Goal: Task Accomplishment & Management: Use online tool/utility

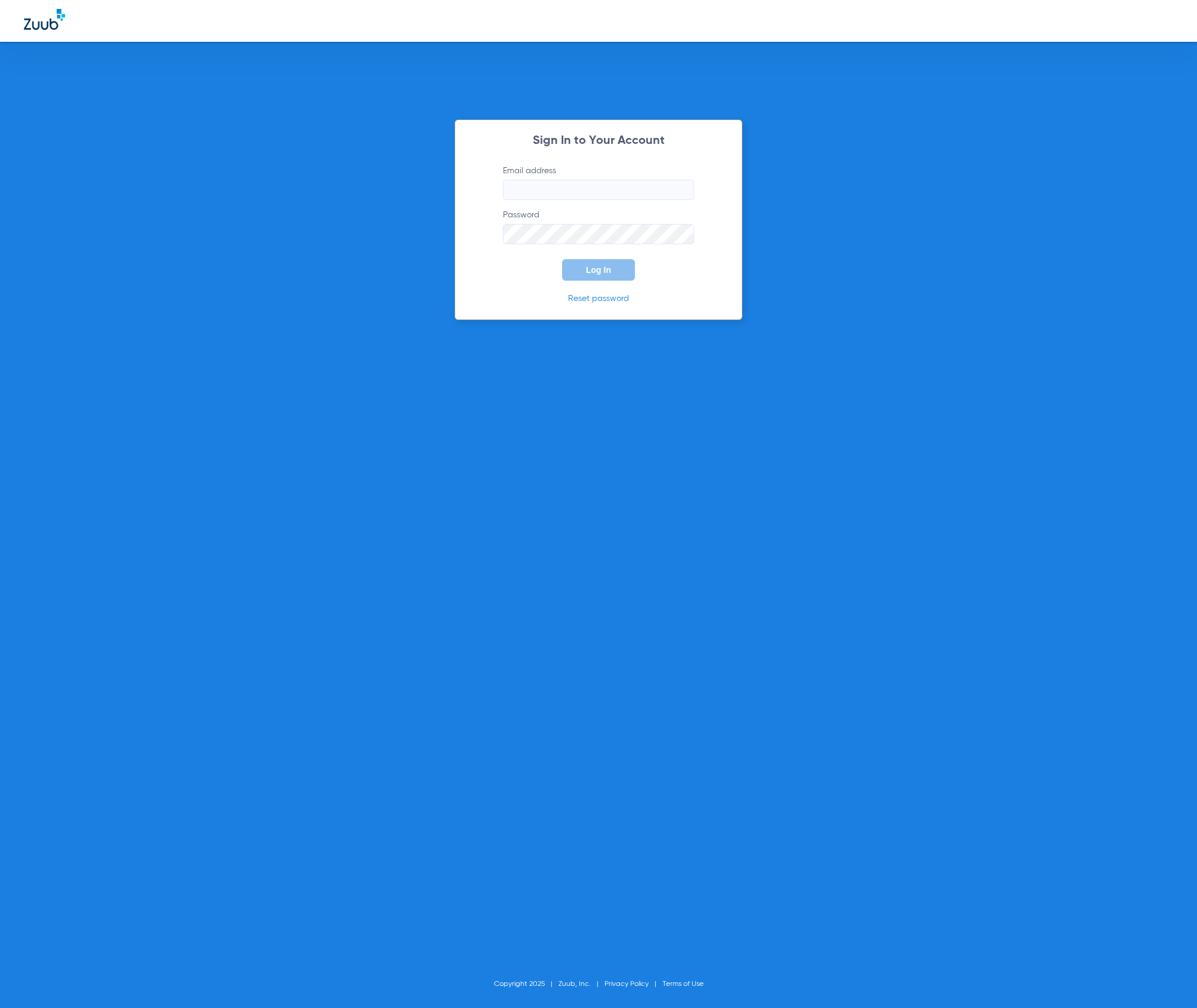
click at [645, 193] on input "Email address" at bounding box center [598, 190] width 191 height 21
click at [0, 1007] on com-1password-button at bounding box center [0, 1008] width 0 height 0
type input "[EMAIL_ADDRESS][DOMAIN_NAME]"
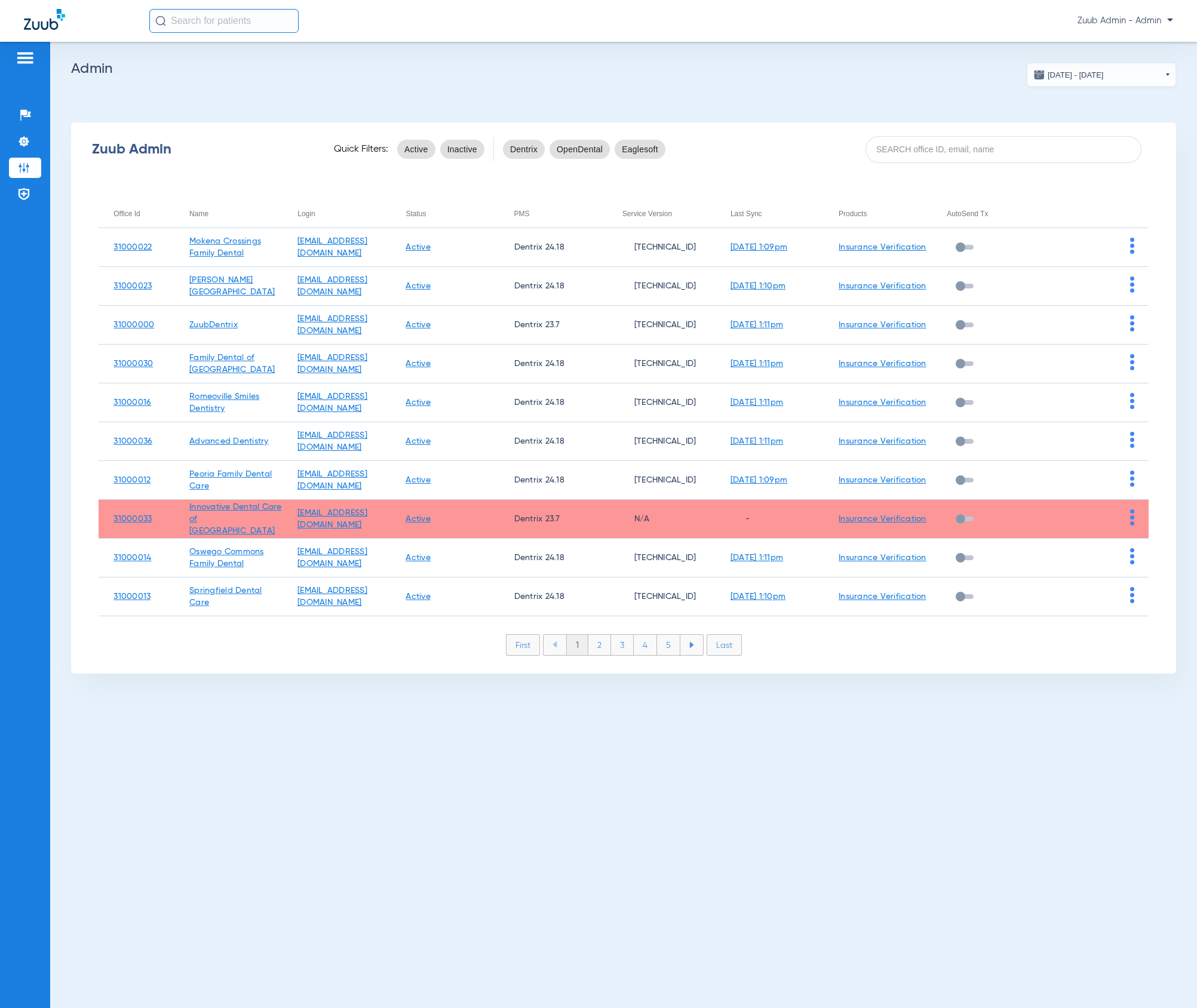
click at [835, 105] on app-admin-dashboard "[DATE] - [DATE] [DATE] Su Mo Tu We Th Fr Sa 31 1 2 3 4 5 6 7 8 9 10 11 12 13 14…" at bounding box center [623, 368] width 1104 height 611
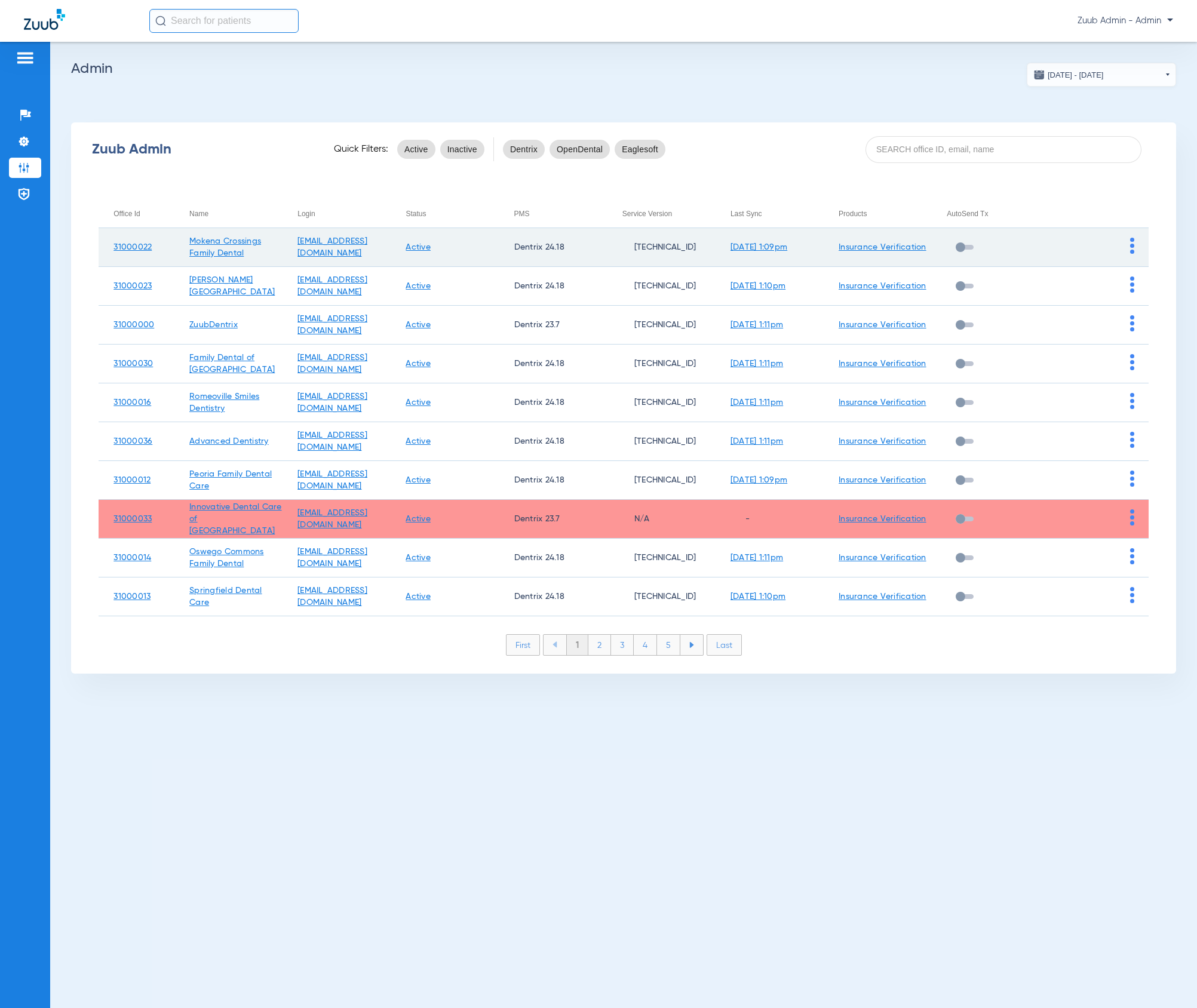
click at [1131, 248] on img at bounding box center [1131, 245] width 4 height 16
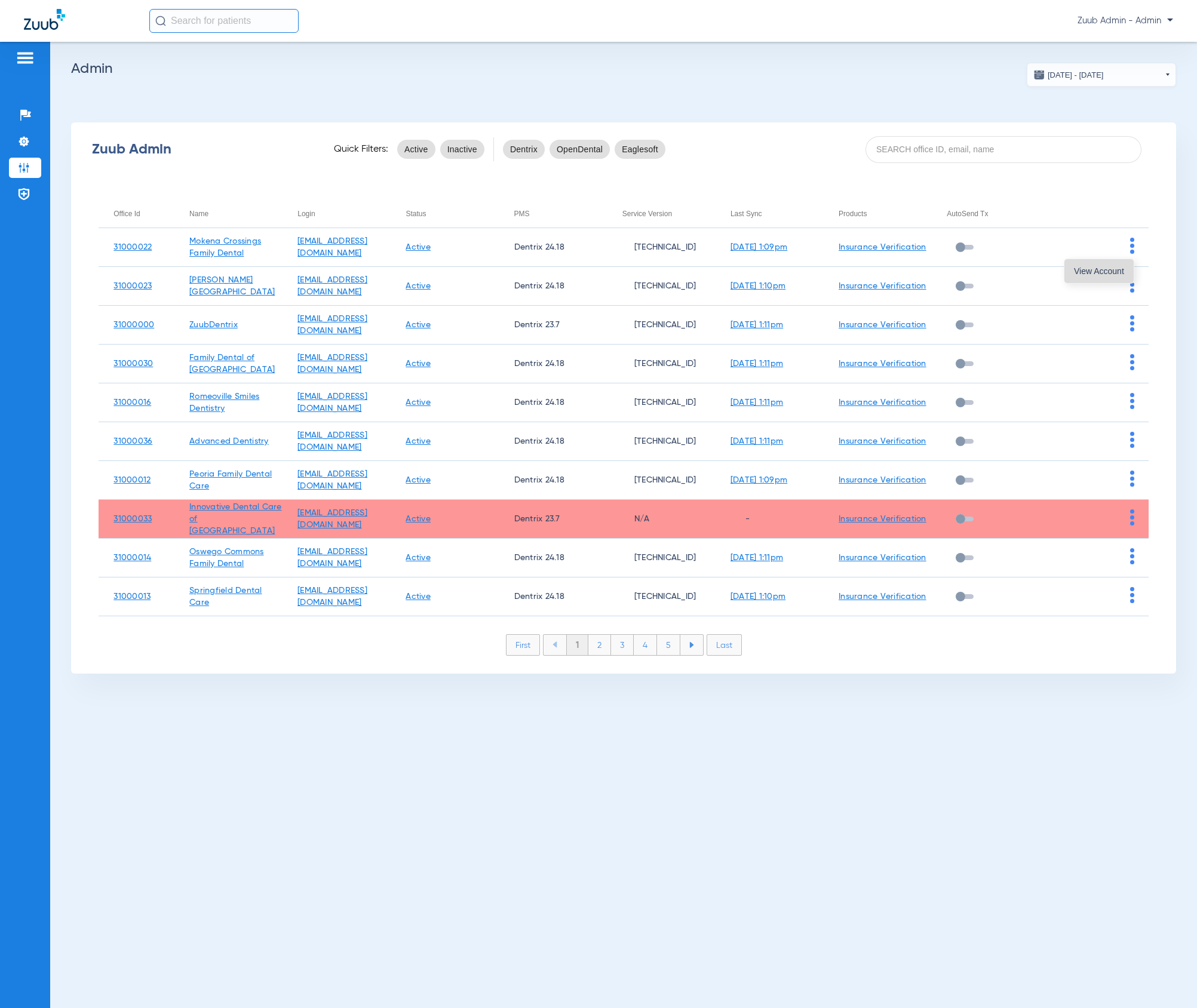
click at [1116, 274] on span "View Account" at bounding box center [1099, 271] width 51 height 8
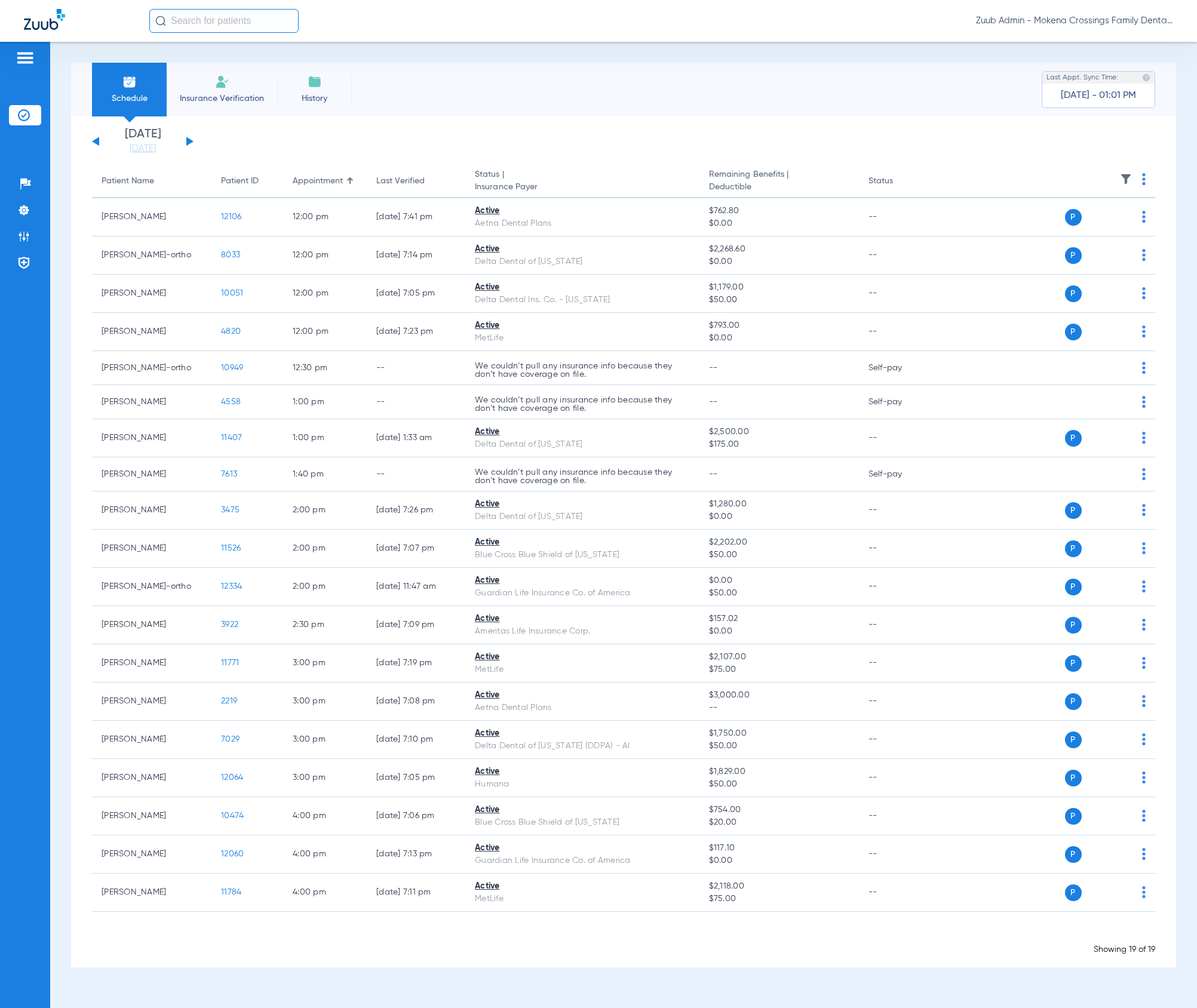
click at [765, 106] on div "Schedule Insurance Verification History Last Appt. Sync Time: [DATE] - 01:01 PM" at bounding box center [623, 89] width 1104 height 53
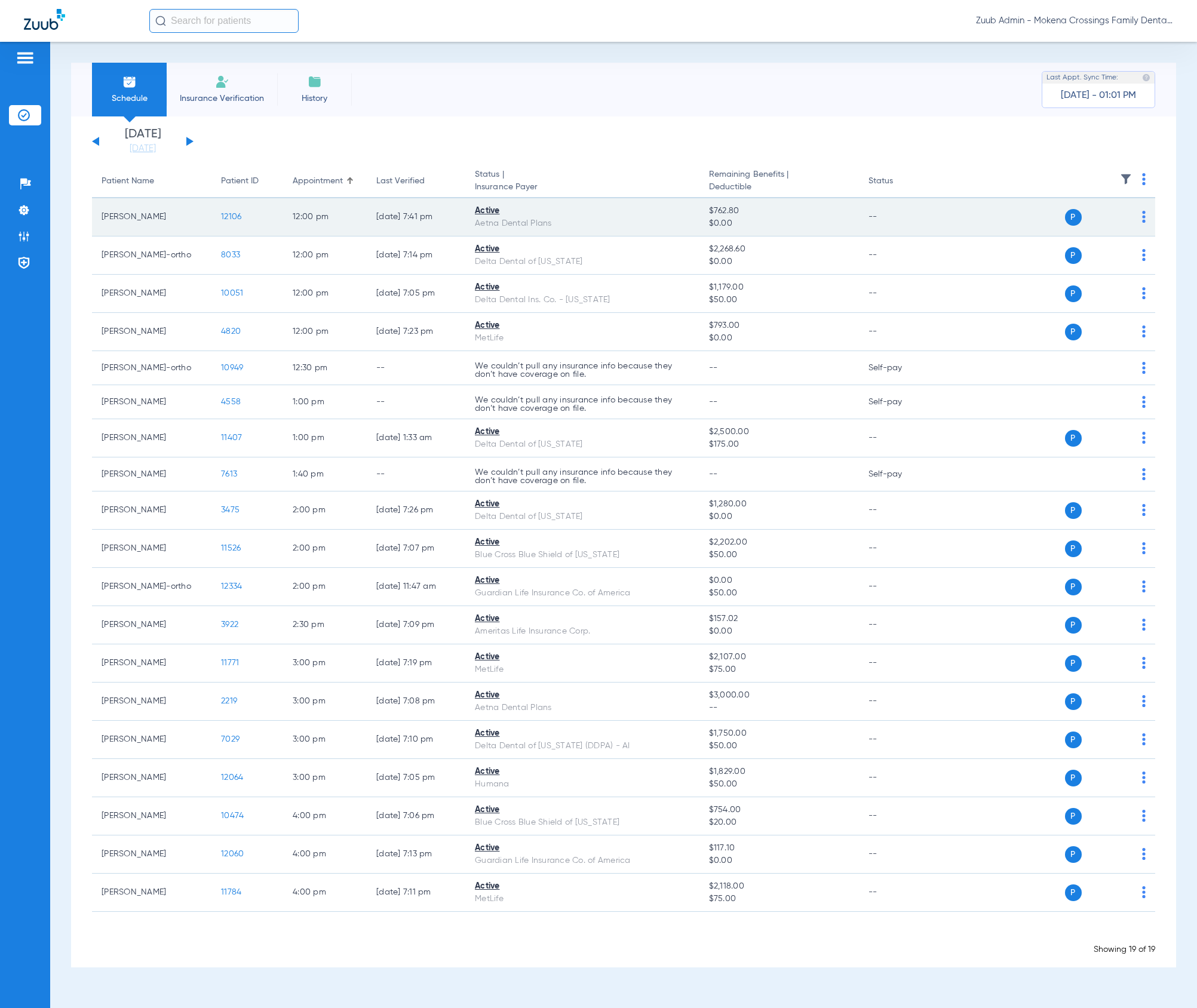
click at [233, 214] on span "12106" at bounding box center [231, 216] width 21 height 8
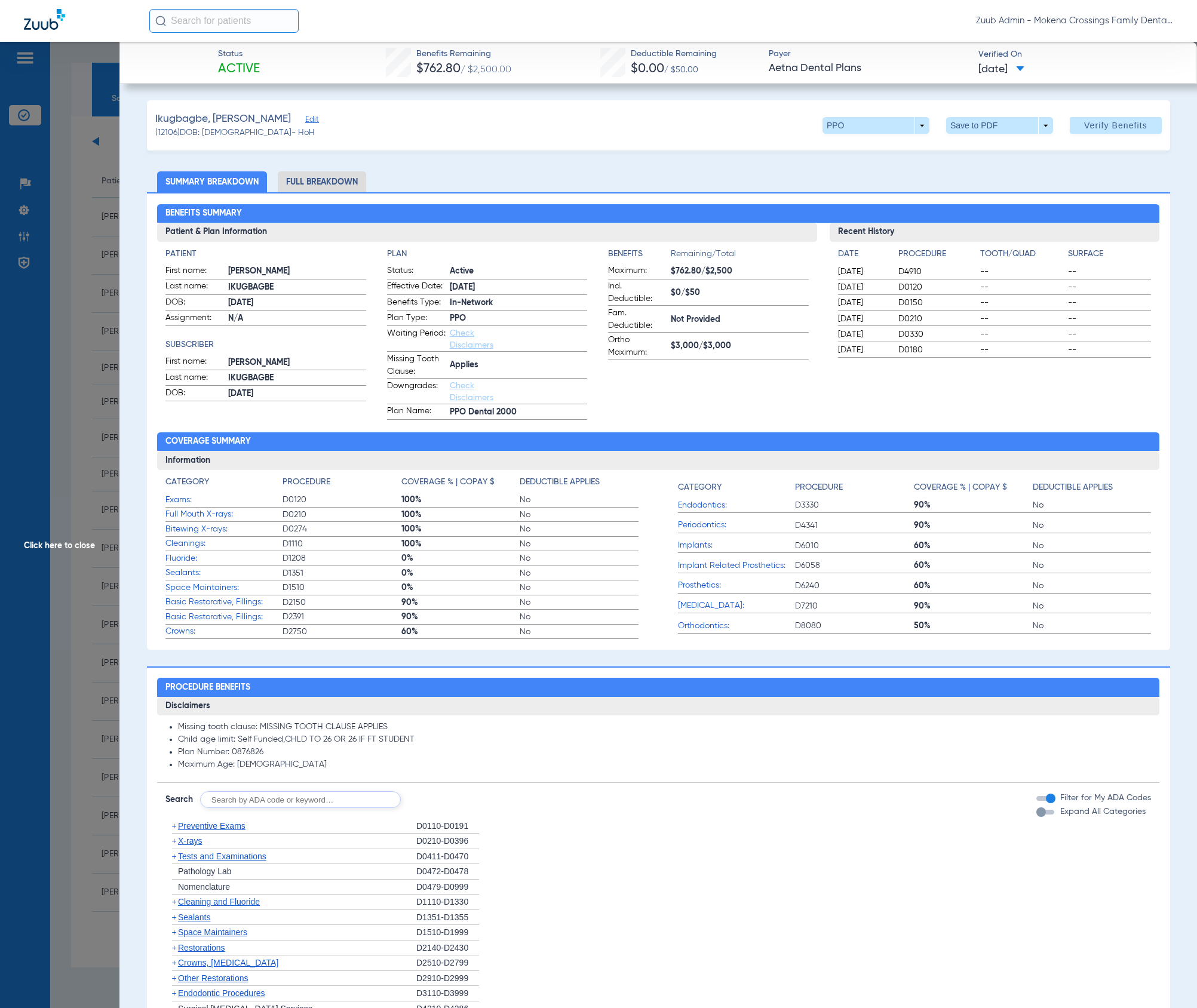
click at [335, 179] on li "Full Breakdown" at bounding box center [321, 182] width 88 height 21
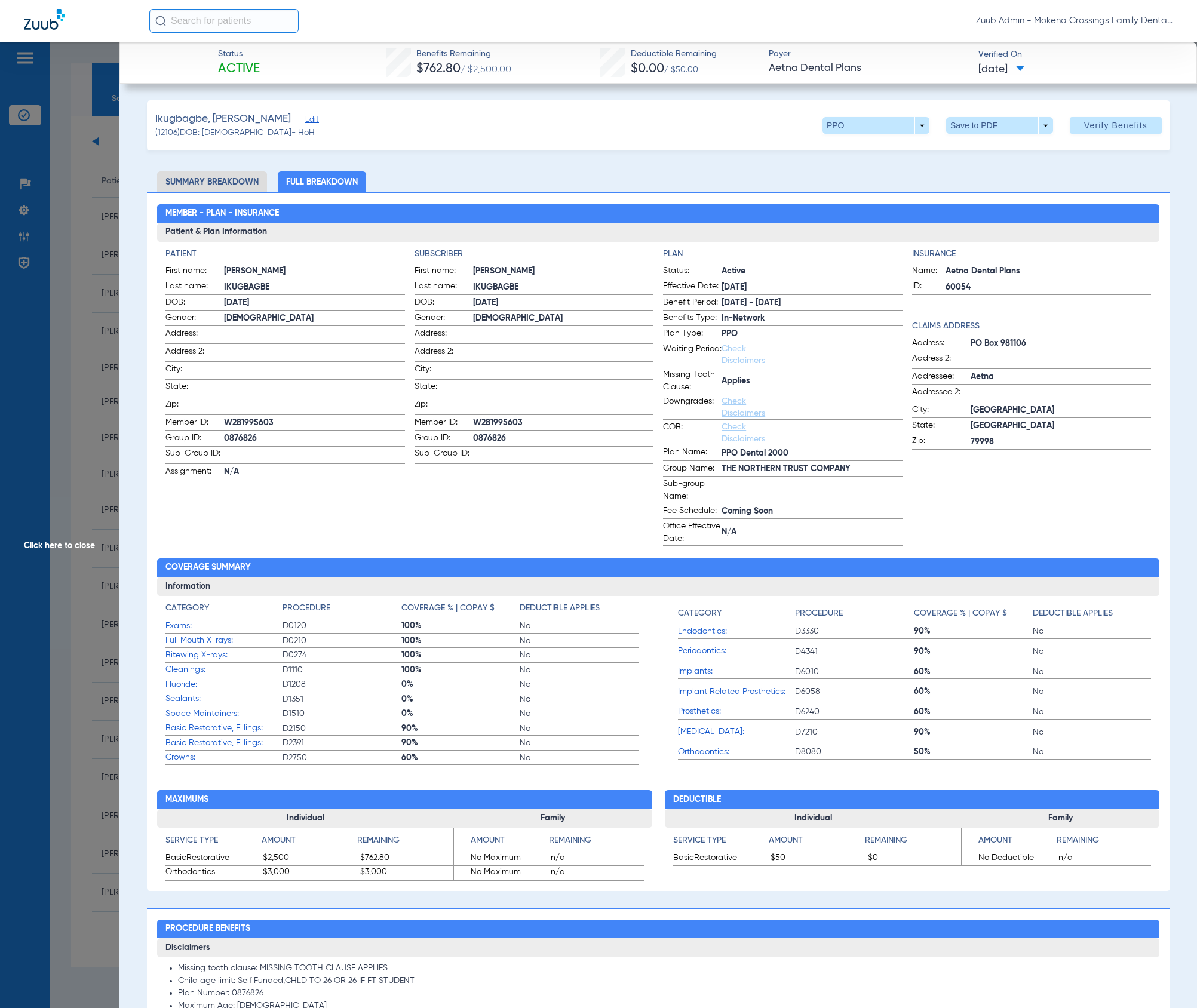
click at [208, 178] on li "Summary Breakdown" at bounding box center [212, 182] width 110 height 21
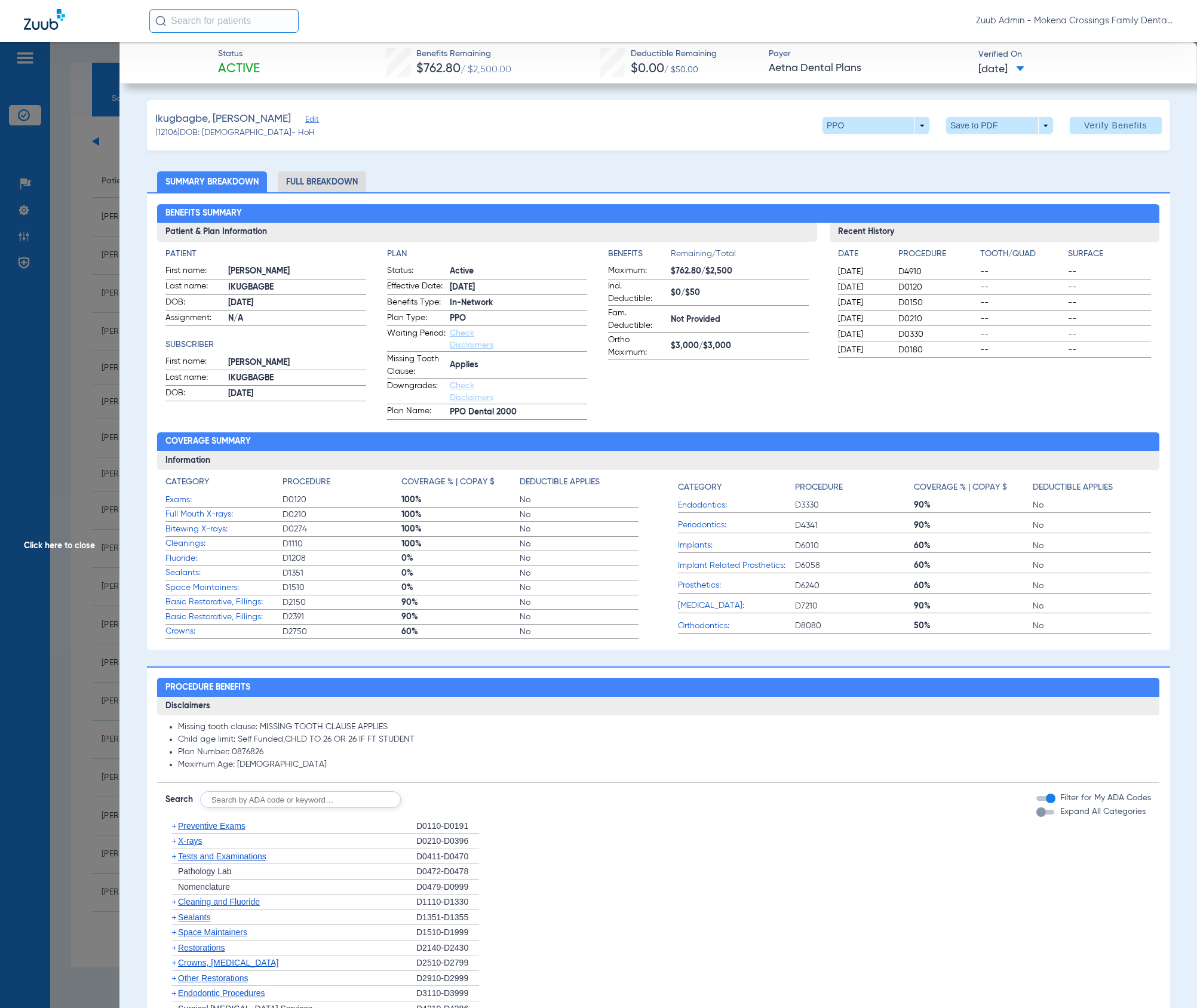
click at [314, 178] on li "Full Breakdown" at bounding box center [321, 182] width 88 height 21
